Goal: Task Accomplishment & Management: Manage account settings

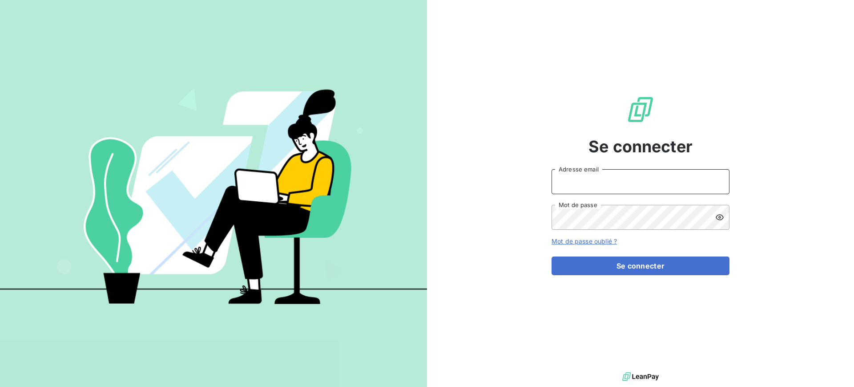
click at [586, 184] on input "Adresse email" at bounding box center [641, 181] width 178 height 25
type input "franck.lavocat@tamarins.re"
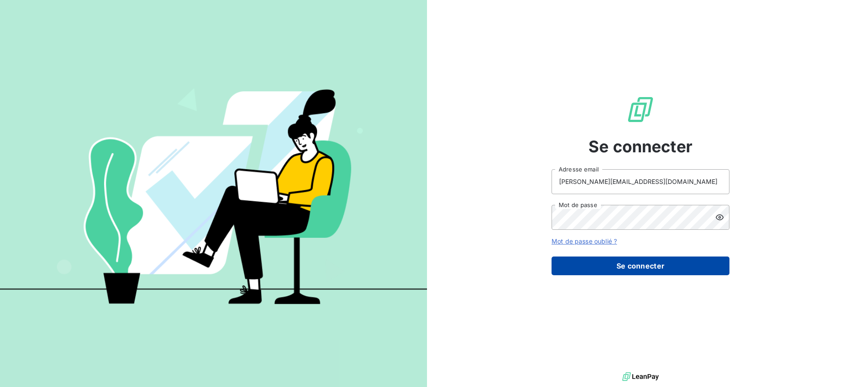
click at [661, 262] on button "Se connecter" at bounding box center [641, 265] width 178 height 19
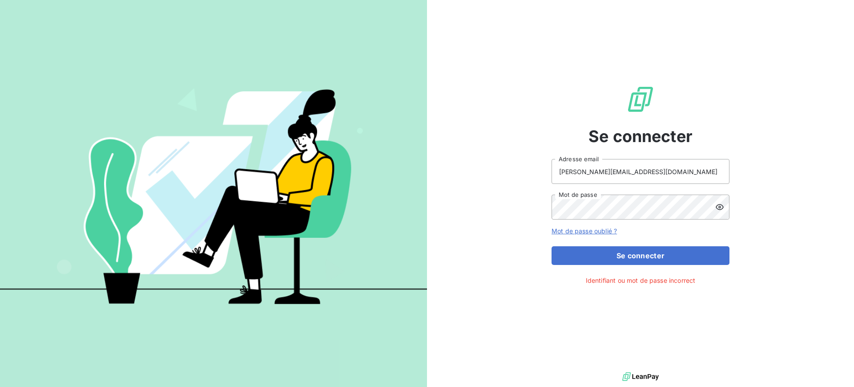
click at [723, 209] on icon at bounding box center [719, 206] width 9 height 9
click at [613, 254] on button "Se connecter" at bounding box center [641, 255] width 178 height 19
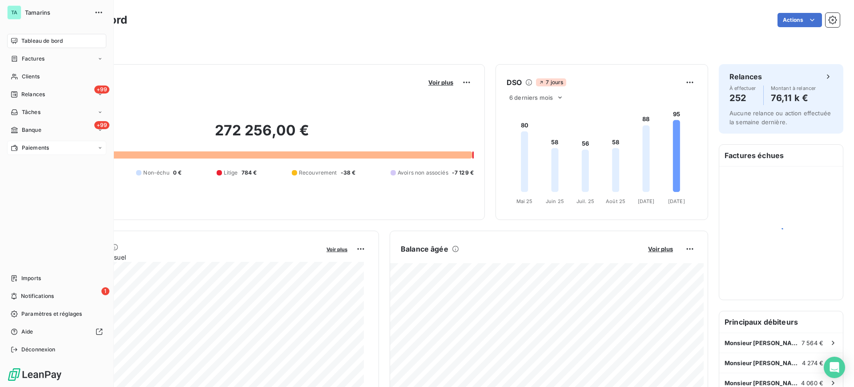
click at [41, 146] on span "Paiements" at bounding box center [35, 148] width 27 height 8
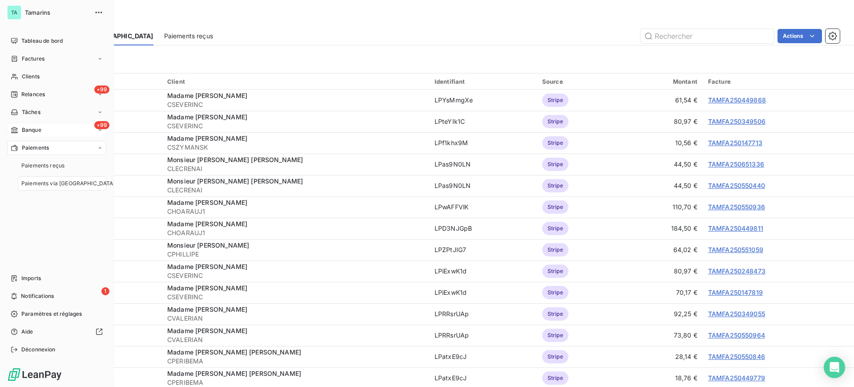
click at [33, 133] on span "Banque" at bounding box center [32, 130] width 20 height 8
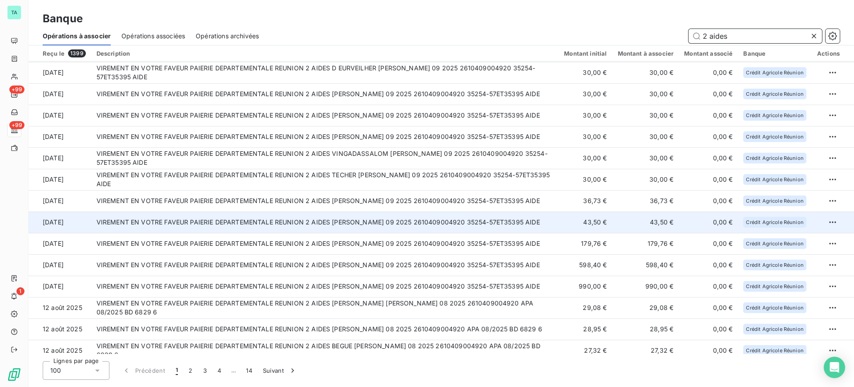
scroll to position [1238, 0]
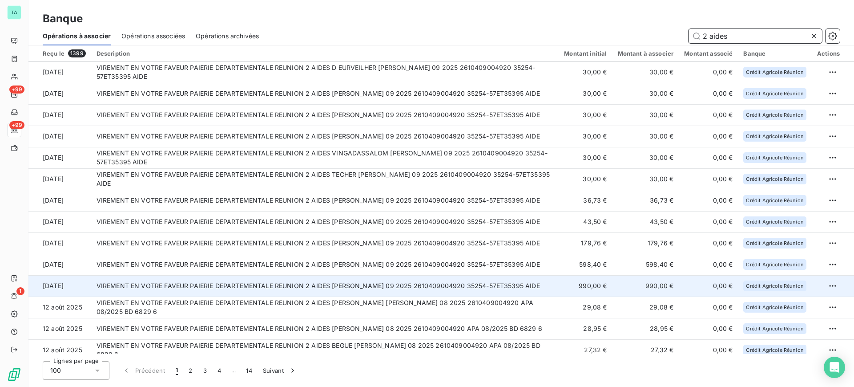
type input "2 aides"
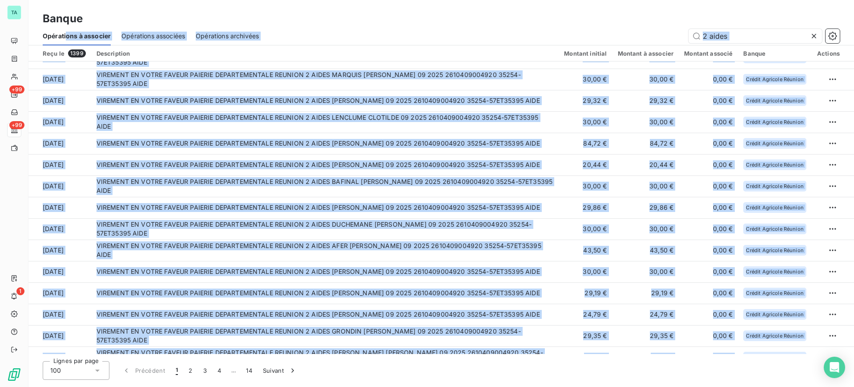
scroll to position [0, 0]
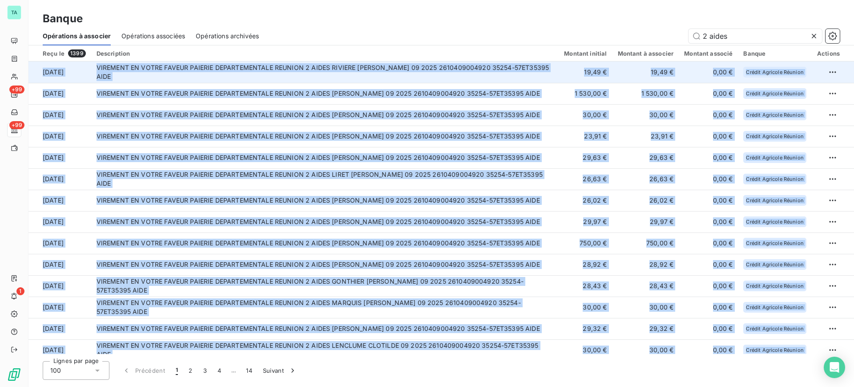
drag, startPoint x: 46, startPoint y: 282, endPoint x: 37, endPoint y: 62, distance: 219.9
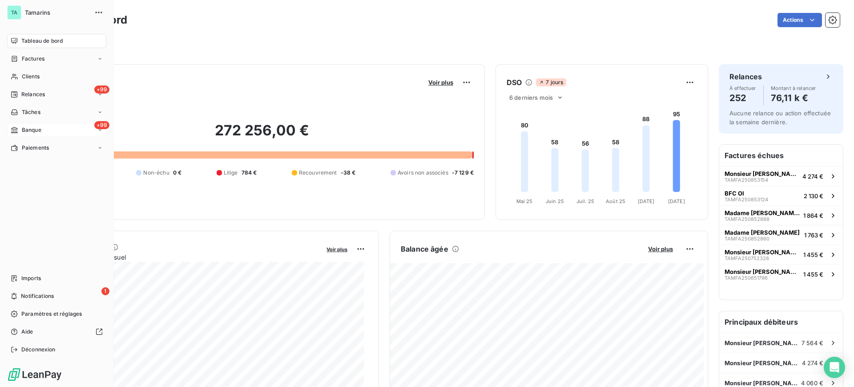
click at [32, 130] on span "Banque" at bounding box center [32, 130] width 20 height 8
click at [37, 149] on span "Opérations à associer" at bounding box center [49, 148] width 56 height 8
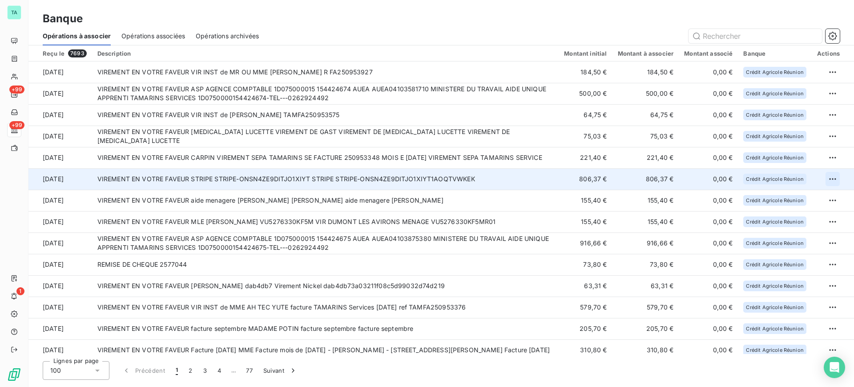
click at [831, 178] on html "TA +99 +99 1 Banque Opérations à associer Opérations associées Opérations archi…" at bounding box center [427, 193] width 854 height 387
click at [796, 202] on div "Archiver l’opération" at bounding box center [798, 198] width 69 height 14
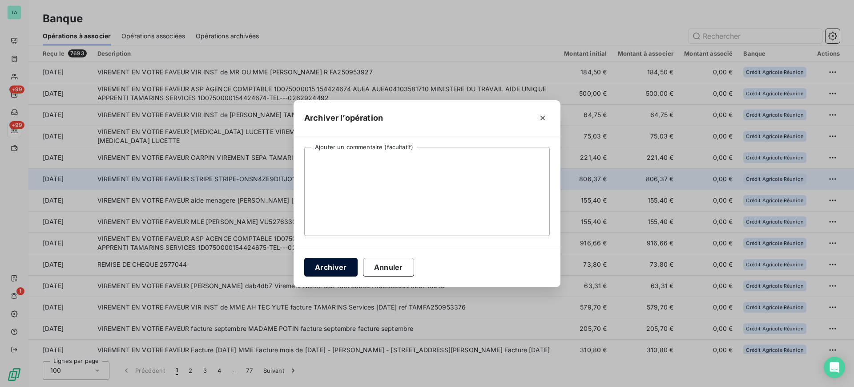
click at [321, 269] on button "Archiver" at bounding box center [330, 267] width 53 height 19
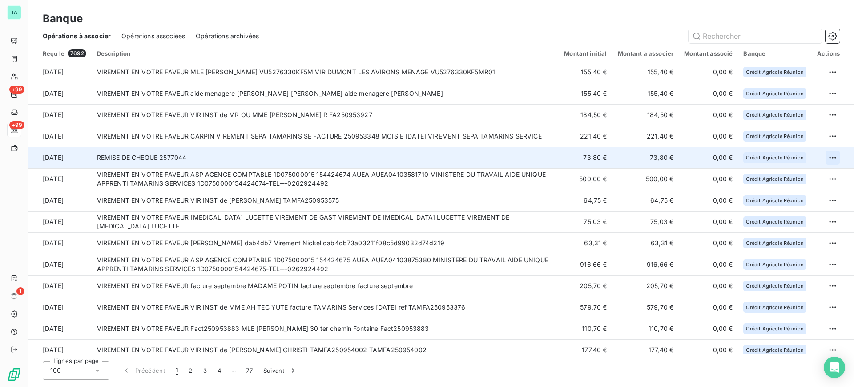
click at [827, 157] on html "TA +99 +99 1 Banque Opérations à associer Opérations associées Opérations archi…" at bounding box center [427, 193] width 854 height 387
click at [809, 181] on div "Archiver l’opération" at bounding box center [798, 177] width 69 height 14
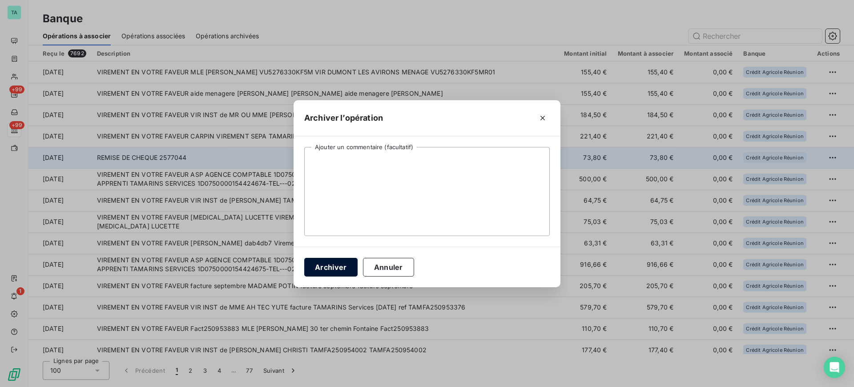
click at [350, 269] on button "Archiver" at bounding box center [330, 267] width 53 height 19
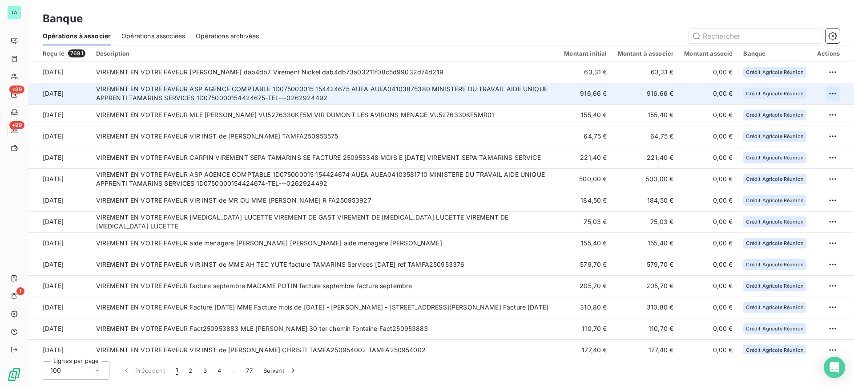
click at [827, 94] on html "TA +99 +99 1 Banque Opérations à associer Opérations associées Opérations archi…" at bounding box center [427, 193] width 854 height 387
click at [811, 114] on div "Archiver l’opération" at bounding box center [798, 113] width 69 height 14
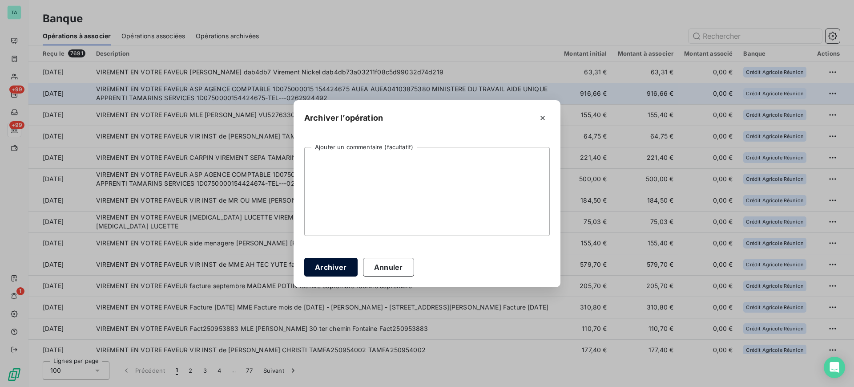
click at [345, 262] on button "Archiver" at bounding box center [330, 267] width 53 height 19
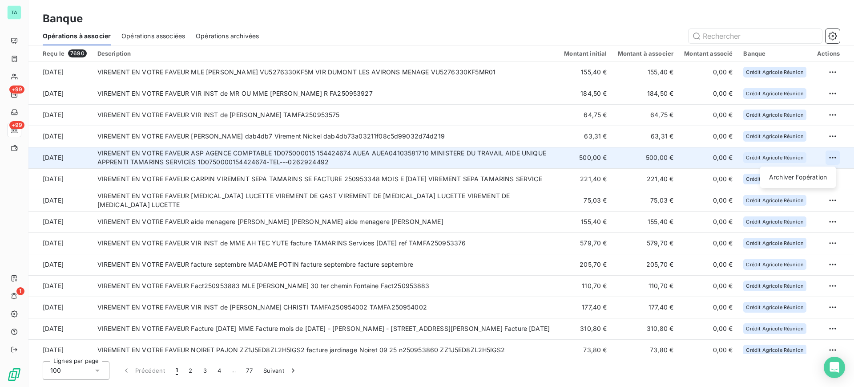
click at [829, 157] on html "TA +99 +99 1 Banque Opérations à associer Opérations associées Opérations archi…" at bounding box center [427, 193] width 854 height 387
click at [802, 178] on div "Archiver l’opération" at bounding box center [798, 177] width 69 height 14
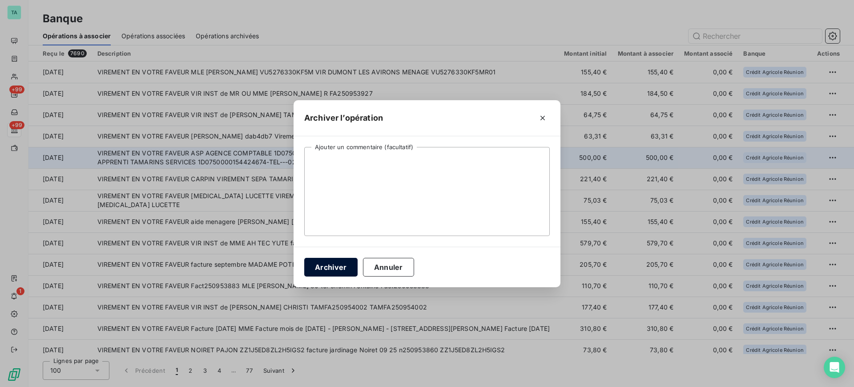
click at [326, 270] on button "Archiver" at bounding box center [330, 267] width 53 height 19
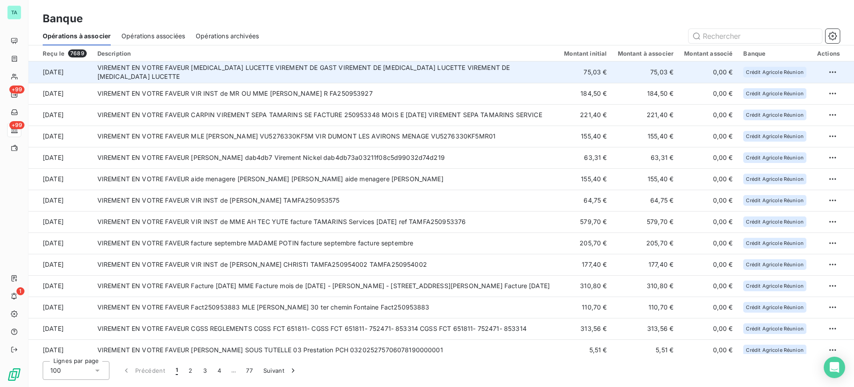
scroll to position [56, 0]
